Goal: Find specific page/section: Find specific page/section

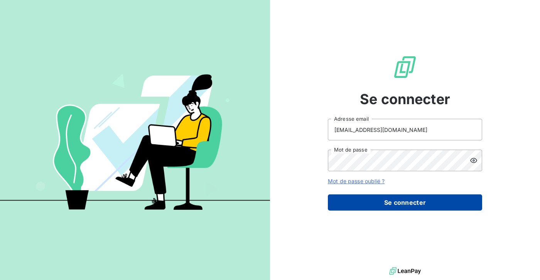
click at [363, 202] on button "Se connecter" at bounding box center [405, 202] width 154 height 16
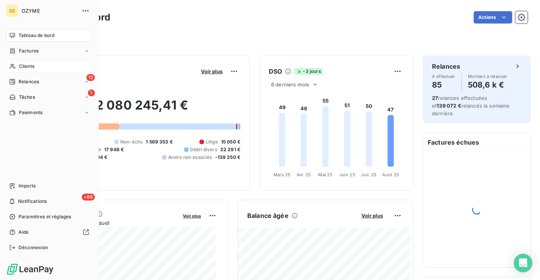
click at [30, 66] on span "Clients" at bounding box center [26, 66] width 15 height 7
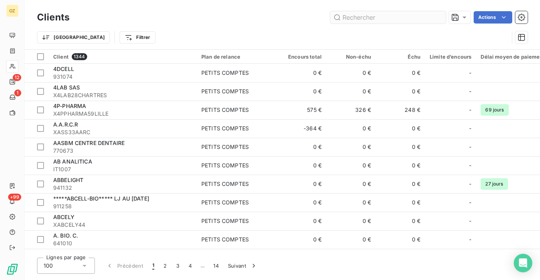
click at [354, 17] on input "text" at bounding box center [388, 17] width 116 height 12
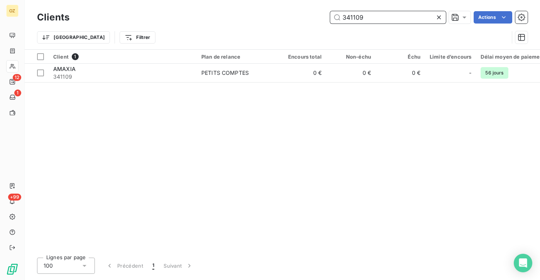
click at [401, 21] on input "341109" at bounding box center [388, 17] width 116 height 12
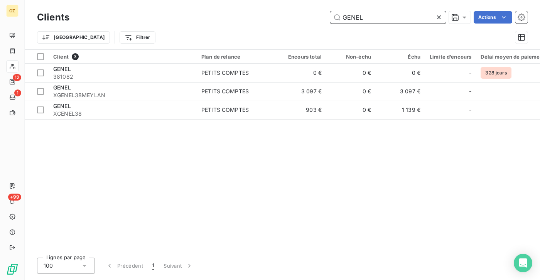
type input "GENEL"
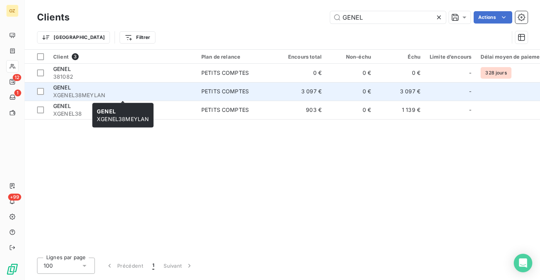
click at [83, 96] on span "XGENEL38MEYLAN" at bounding box center [122, 95] width 139 height 8
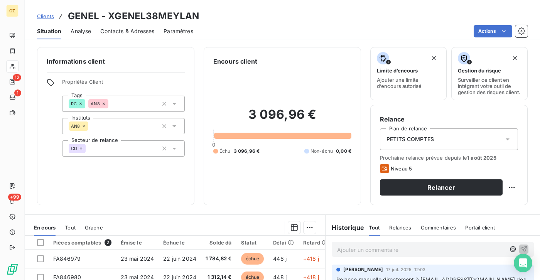
click at [194, 19] on h3 "GENEL - XGENEL38MEYLAN" at bounding box center [133, 16] width 131 height 14
copy h3 "XGENEL38MEYLAN"
